Goal: Task Accomplishment & Management: Complete application form

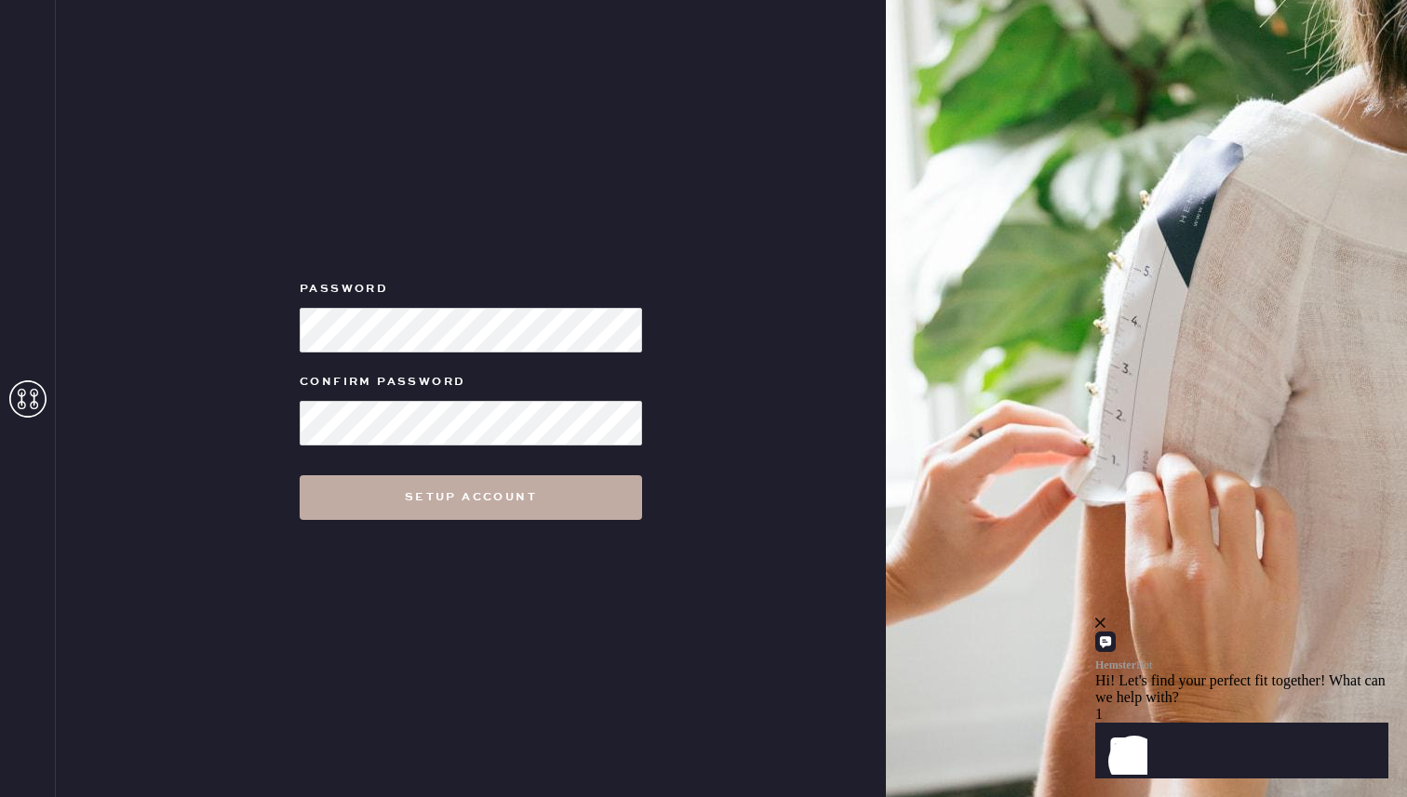
click at [449, 493] on button "Setup Account" at bounding box center [471, 497] width 342 height 45
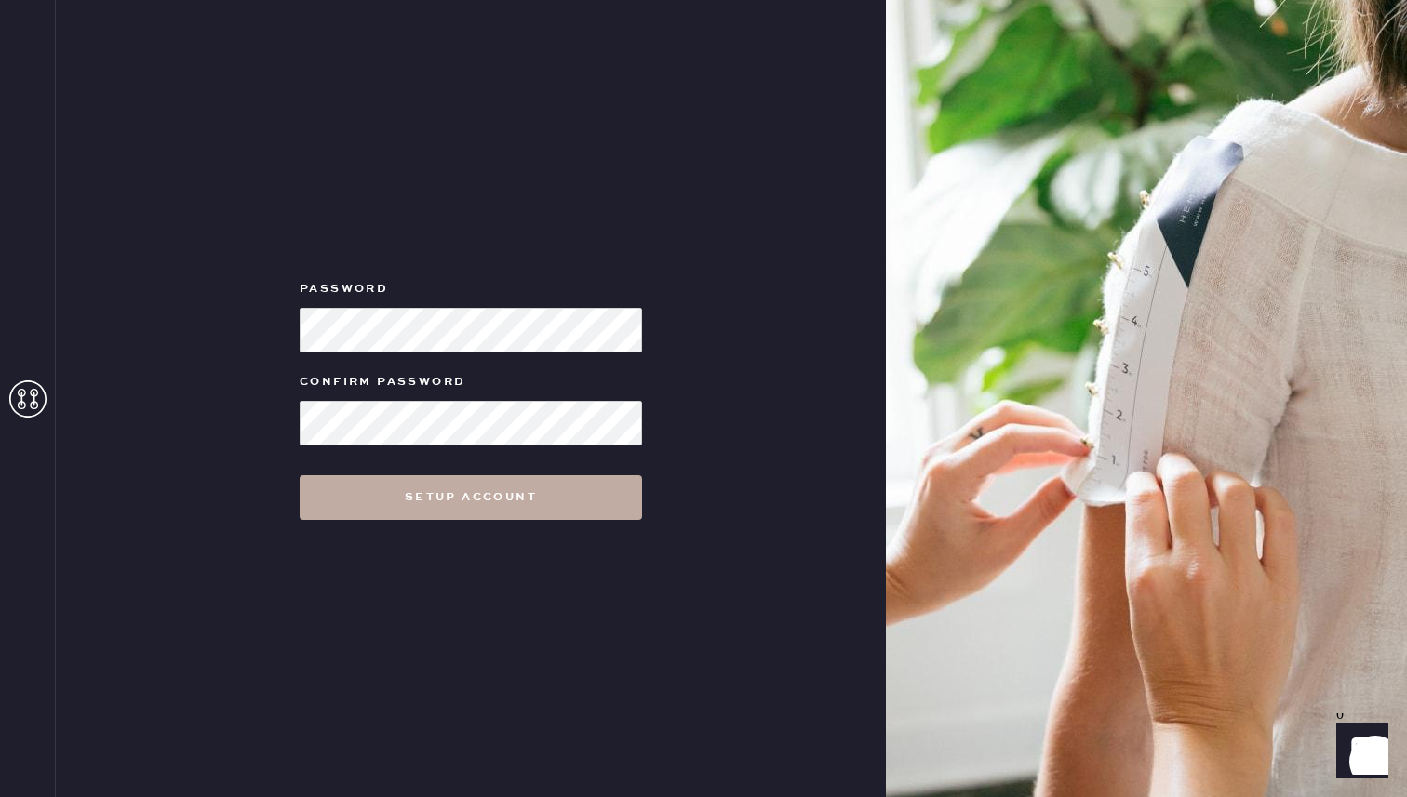
click at [574, 498] on button "Setup Account" at bounding box center [471, 497] width 342 height 45
